Goal: Check status: Check status

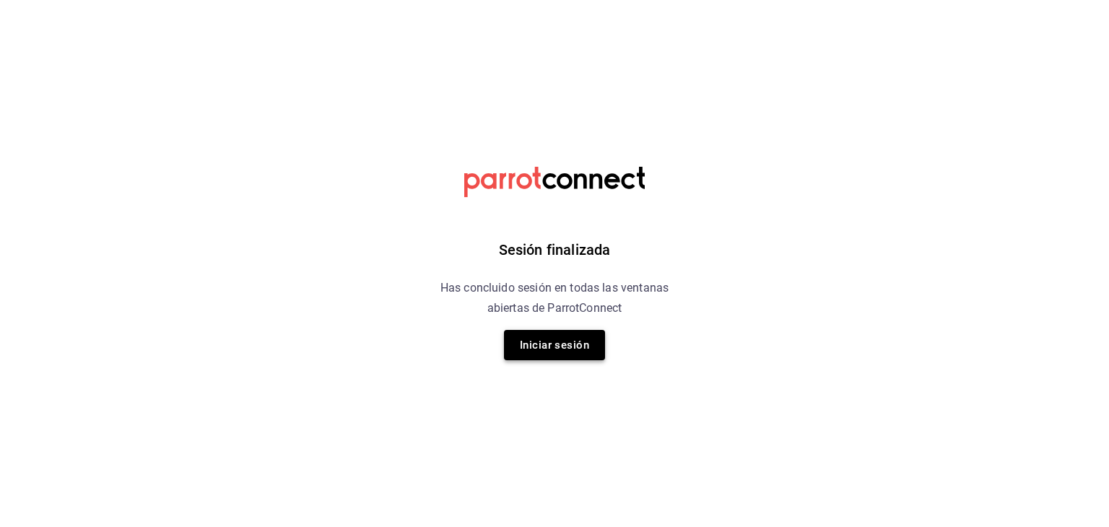
click at [541, 341] on button "Iniciar sesión" at bounding box center [554, 345] width 101 height 30
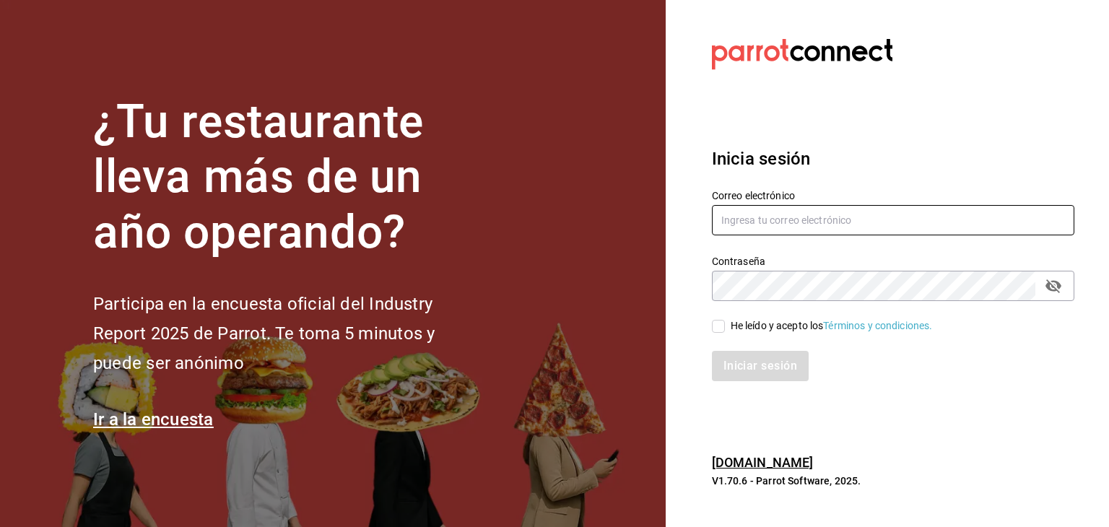
click at [746, 214] on input "text" at bounding box center [893, 220] width 362 height 30
paste input "jimmyboycafebistropp@gmail.com"
type input "jimmyboycafebistropp@gmail.com"
click at [714, 327] on input "He leído y acepto los Términos y condiciones." at bounding box center [718, 326] width 13 height 13
checkbox input "true"
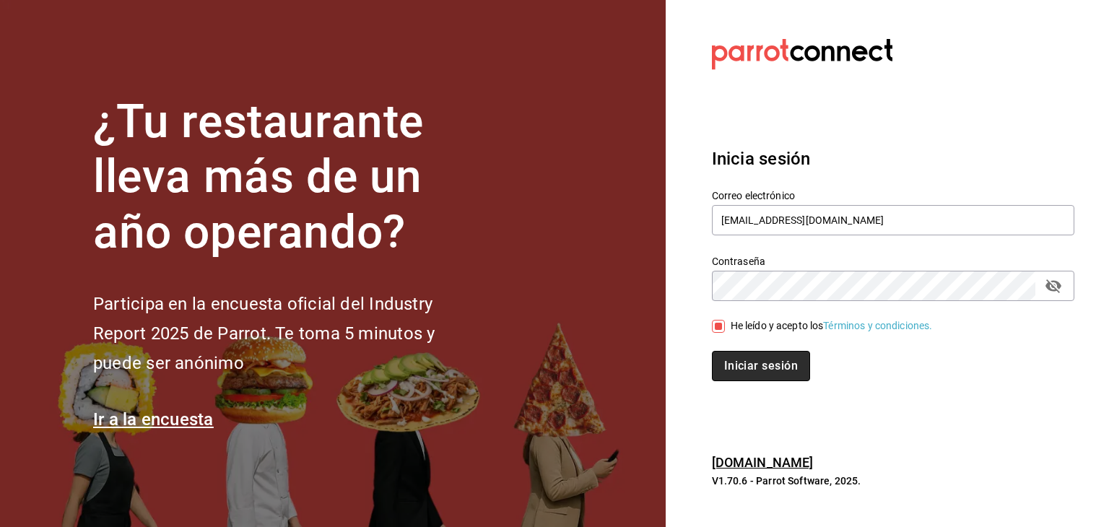
click at [737, 356] on button "Iniciar sesión" at bounding box center [761, 366] width 98 height 30
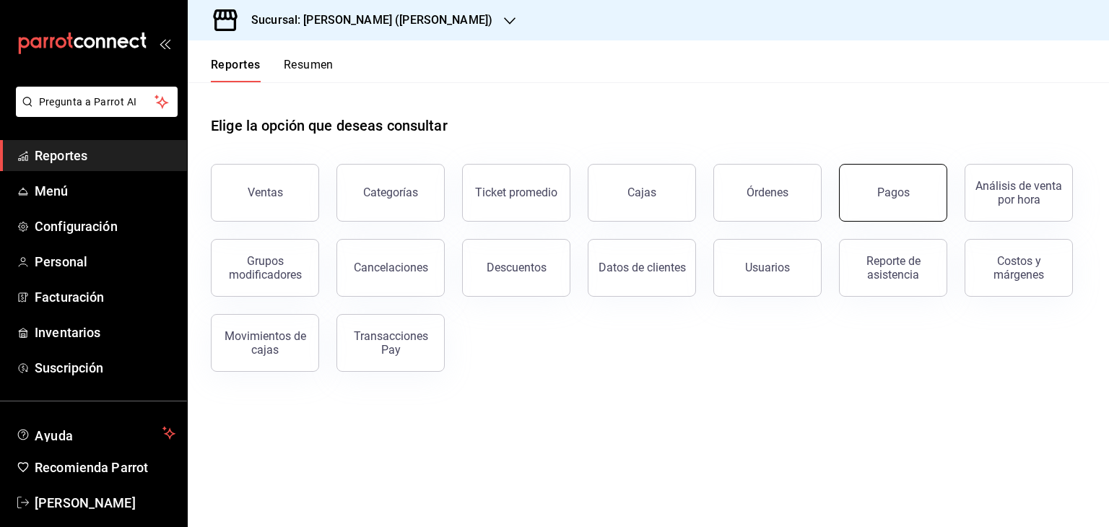
click at [879, 198] on div "Pagos" at bounding box center [893, 193] width 32 height 14
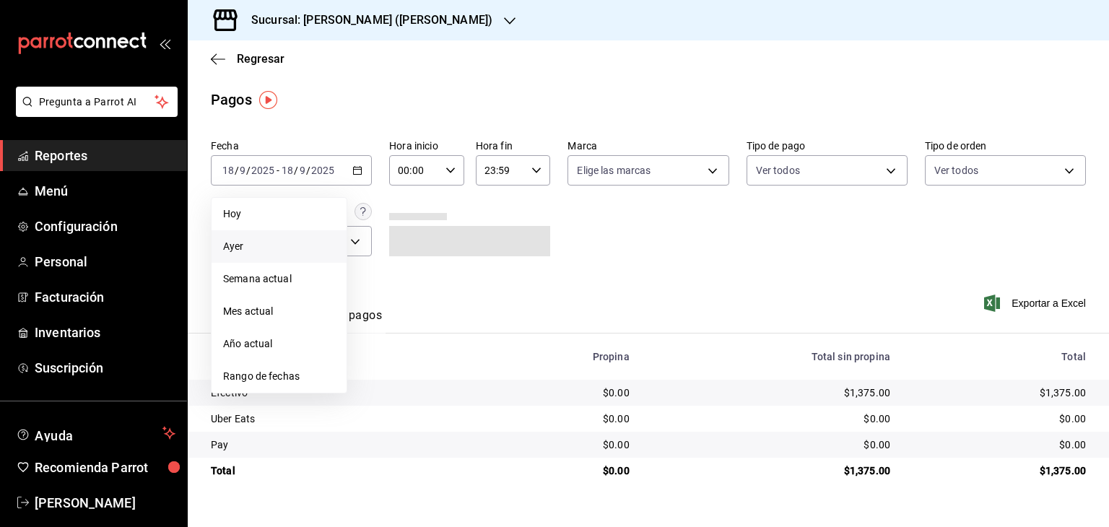
click at [253, 246] on span "Ayer" at bounding box center [279, 246] width 112 height 15
